Goal: Task Accomplishment & Management: Complete application form

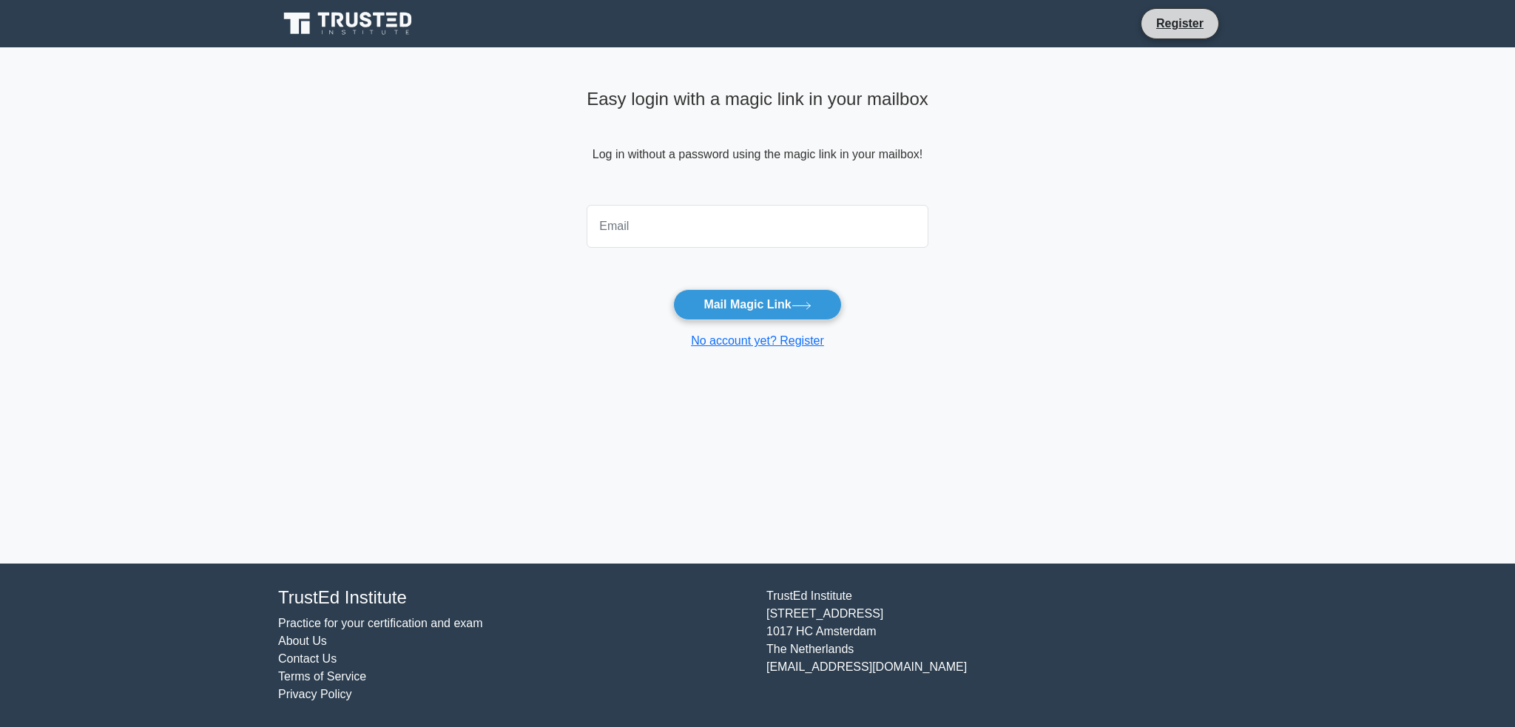
click at [1191, 13] on li "Register" at bounding box center [1180, 23] width 78 height 31
click at [1190, 26] on link "Register" at bounding box center [1180, 23] width 65 height 18
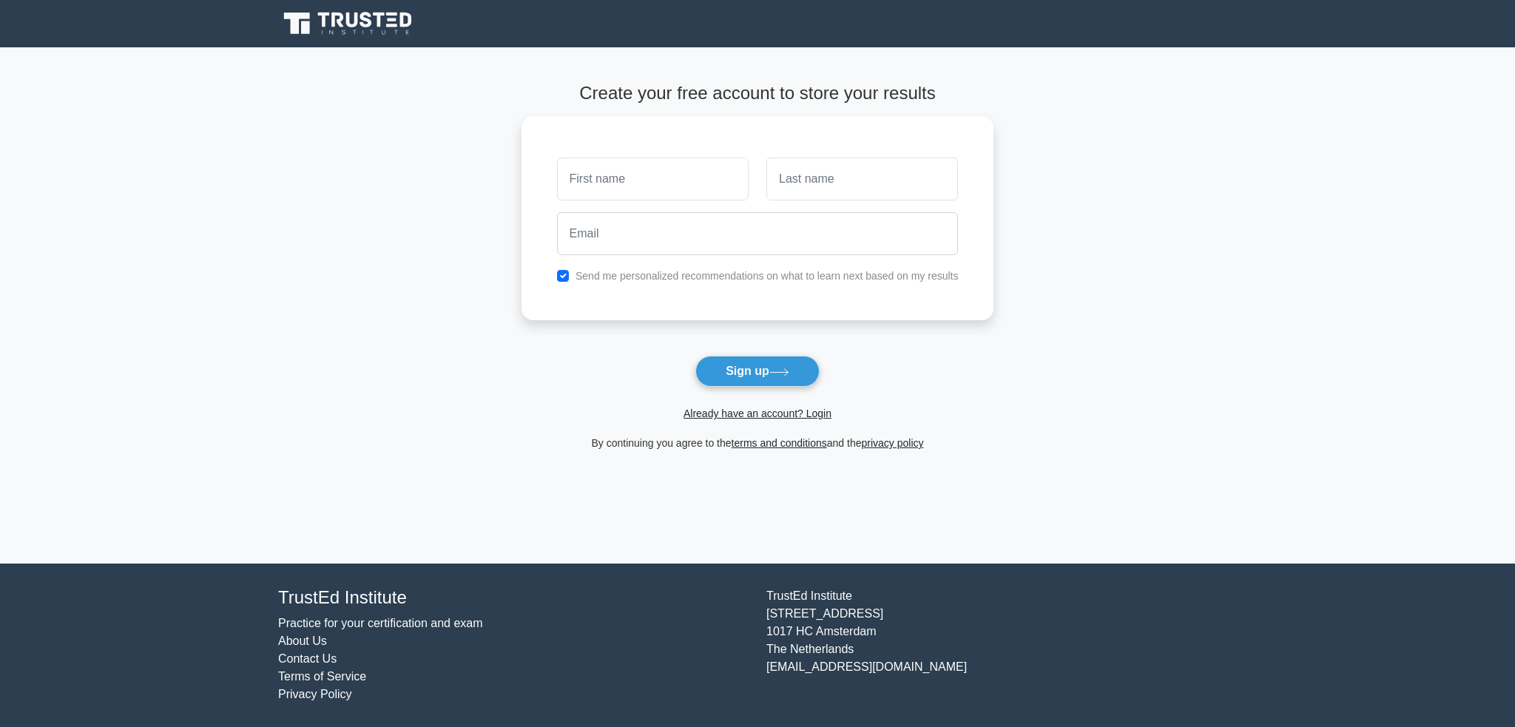
click at [258, 169] on main "Create your free account to store your results Send me personalized recommendat…" at bounding box center [757, 305] width 1515 height 517
